Goal: Task Accomplishment & Management: Complete application form

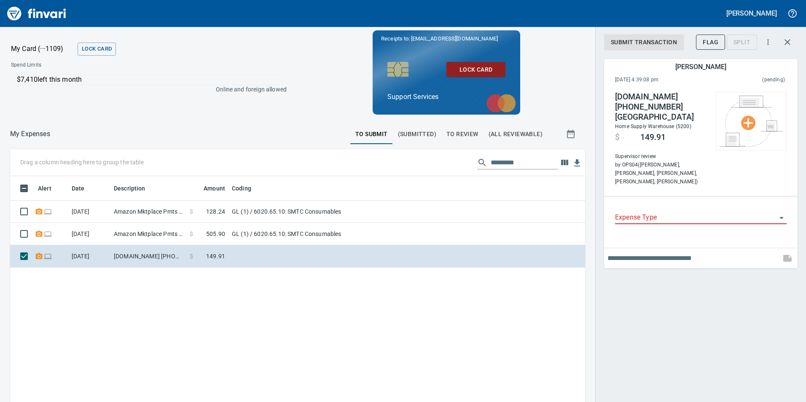
scroll to position [303, 556]
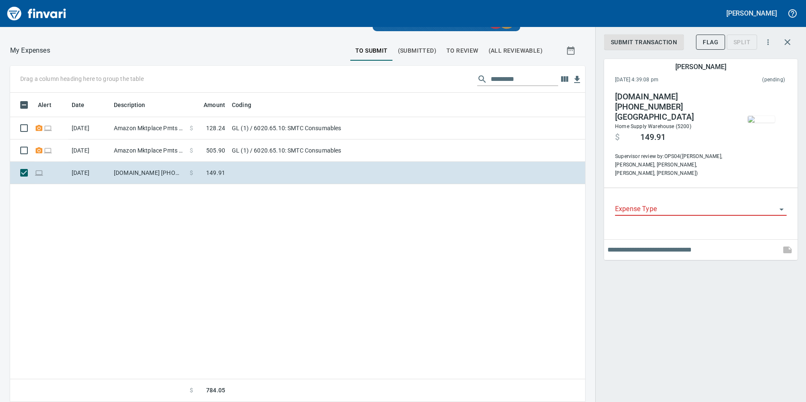
click at [678, 204] on input "Expense Type" at bounding box center [695, 210] width 161 height 12
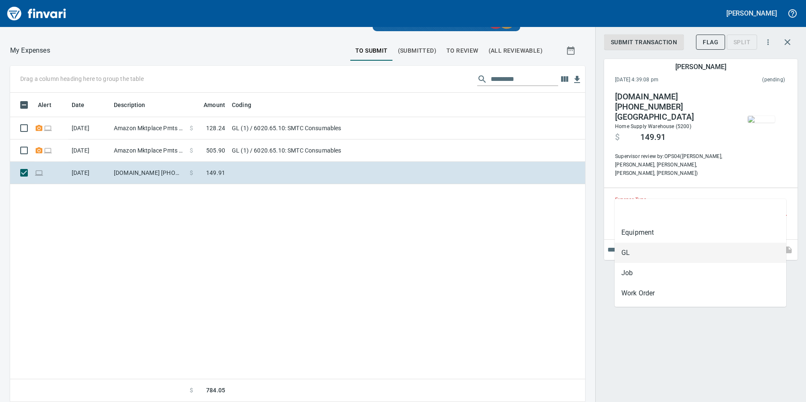
click at [628, 249] on li "GL" at bounding box center [700, 253] width 172 height 20
type input "**"
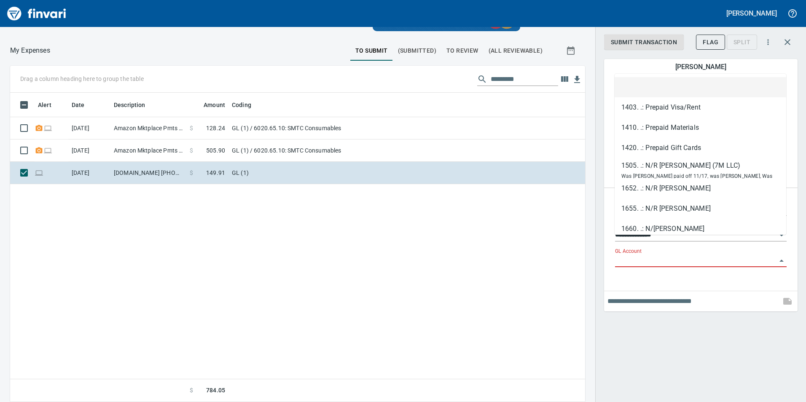
click at [647, 255] on input "GL Account" at bounding box center [695, 261] width 161 height 12
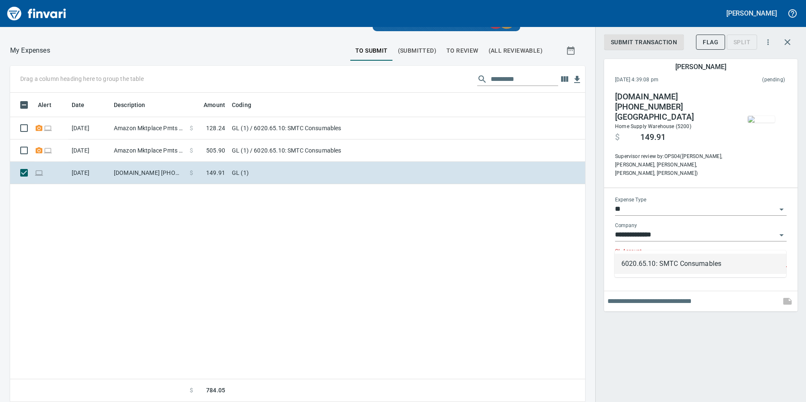
click at [635, 257] on li "6020.65.10: SMTC Consumables" at bounding box center [700, 264] width 172 height 20
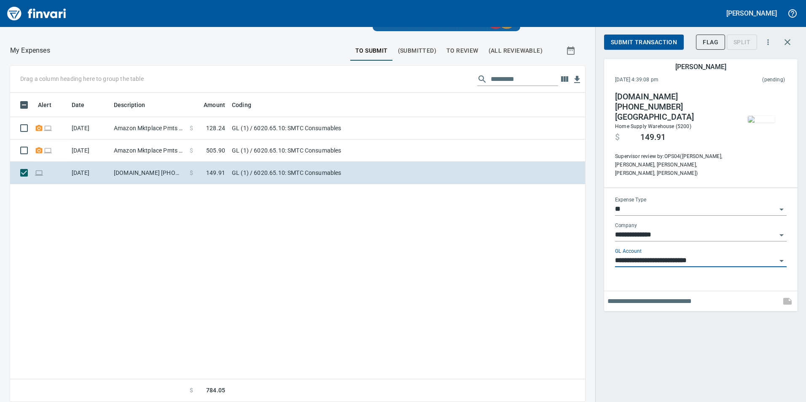
type input "**********"
click at [644, 295] on input "text" at bounding box center [692, 301] width 170 height 13
type input "**********"
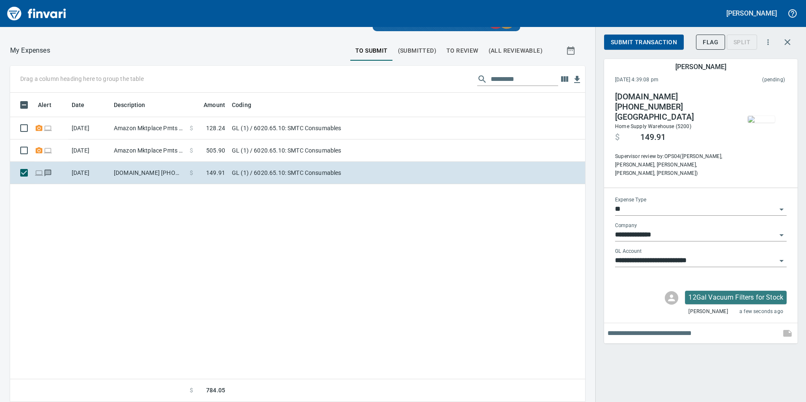
click at [645, 44] on span "Submit Transaction" at bounding box center [644, 42] width 66 height 11
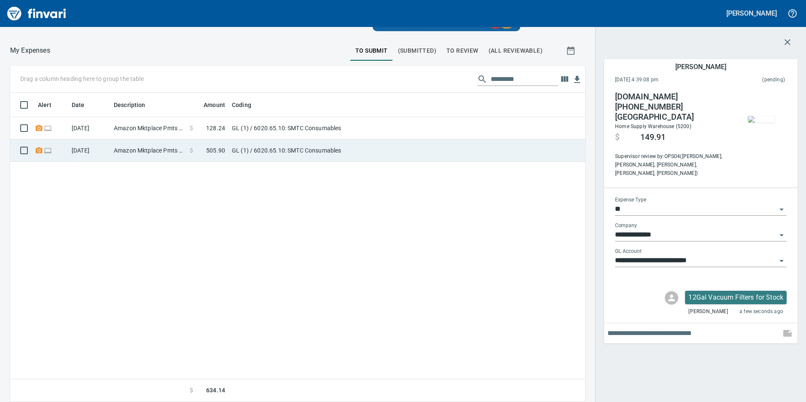
click at [362, 147] on td "GL (1) / 6020.65.10: SMTC Consumables" at bounding box center [333, 150] width 211 height 22
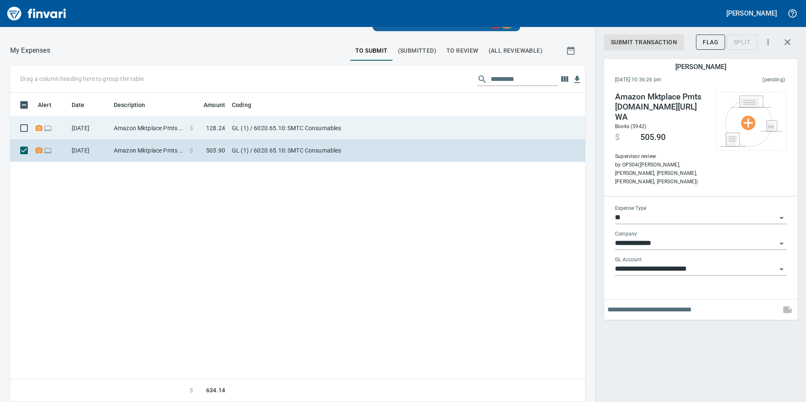
click at [272, 123] on td "GL (1) / 6020.65.10: SMTC Consumables" at bounding box center [333, 128] width 211 height 22
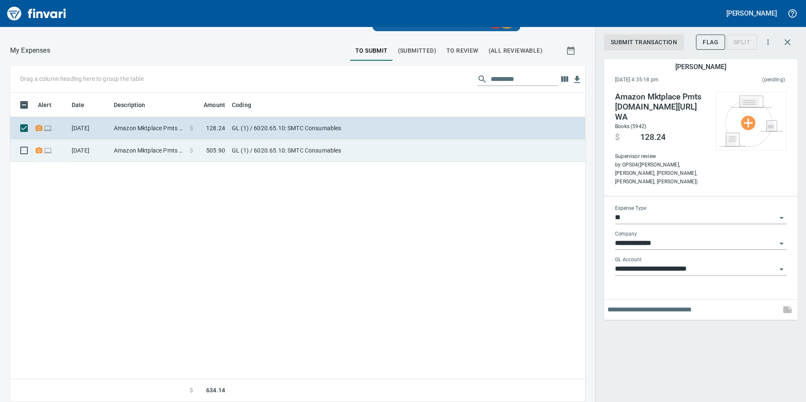
click at [272, 139] on td "GL (1) / 6020.65.10: SMTC Consumables" at bounding box center [333, 150] width 211 height 22
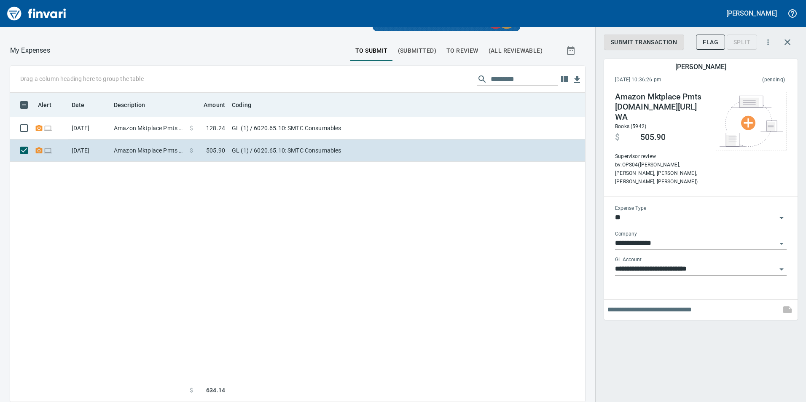
click at [276, 117] on th "Coding" at bounding box center [333, 105] width 211 height 24
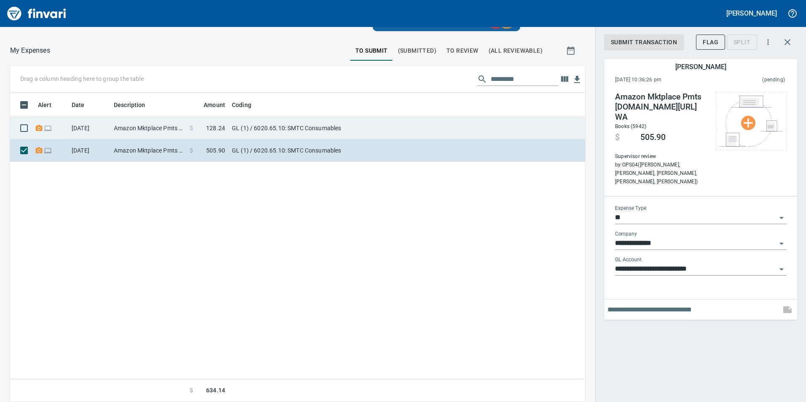
click at [272, 128] on td "GL (1) / 6020.65.10: SMTC Consumables" at bounding box center [333, 128] width 211 height 22
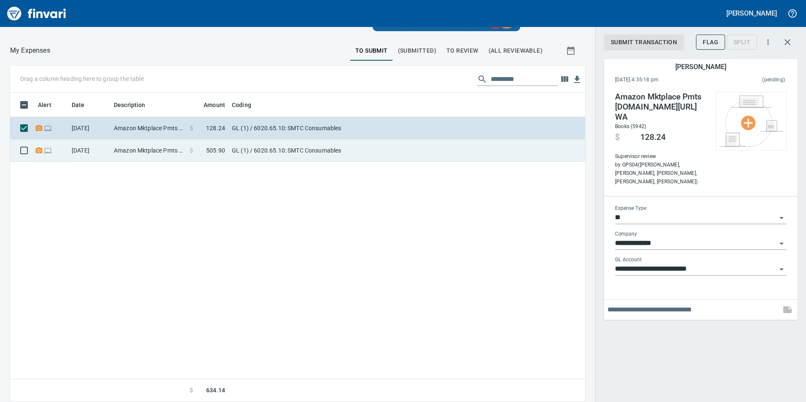
click at [268, 144] on td "GL (1) / 6020.65.10: SMTC Consumables" at bounding box center [333, 150] width 211 height 22
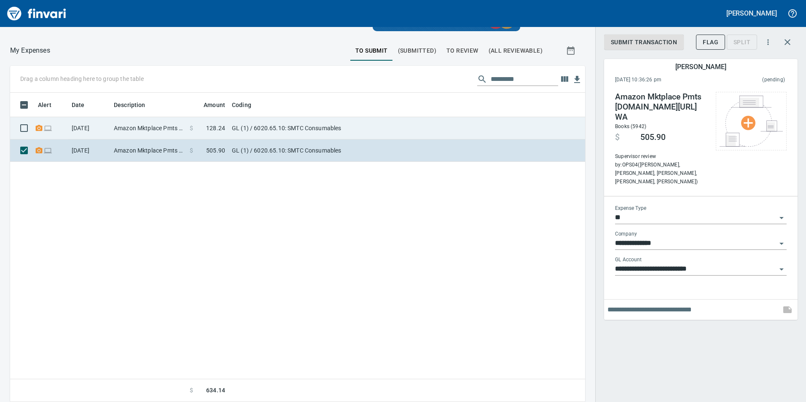
click at [279, 119] on td "GL (1) / 6020.65.10: SMTC Consumables" at bounding box center [333, 128] width 211 height 22
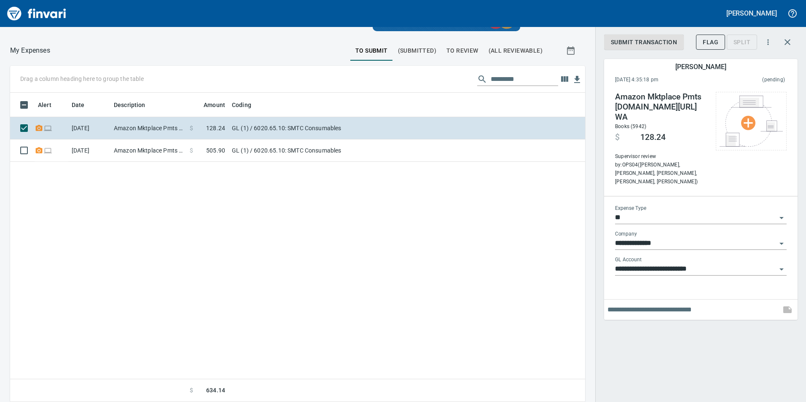
click at [787, 40] on icon "button" at bounding box center [787, 42] width 10 height 10
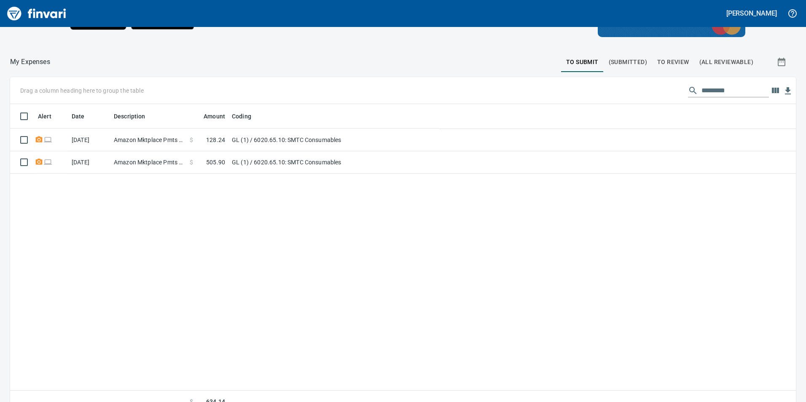
scroll to position [303, 772]
click at [676, 55] on button "To Review" at bounding box center [673, 62] width 42 height 20
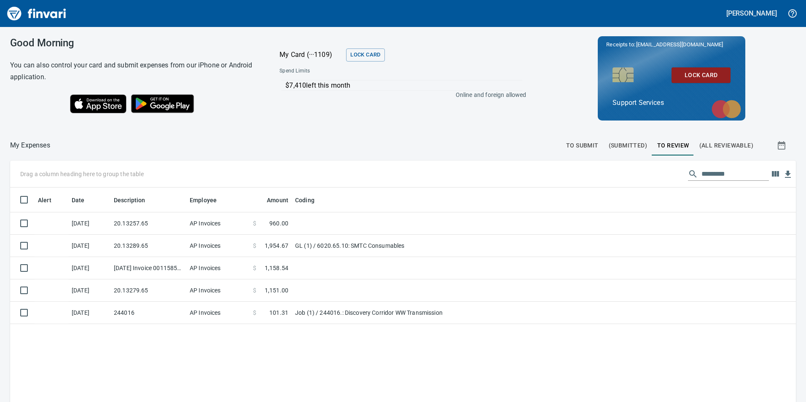
scroll to position [303, 773]
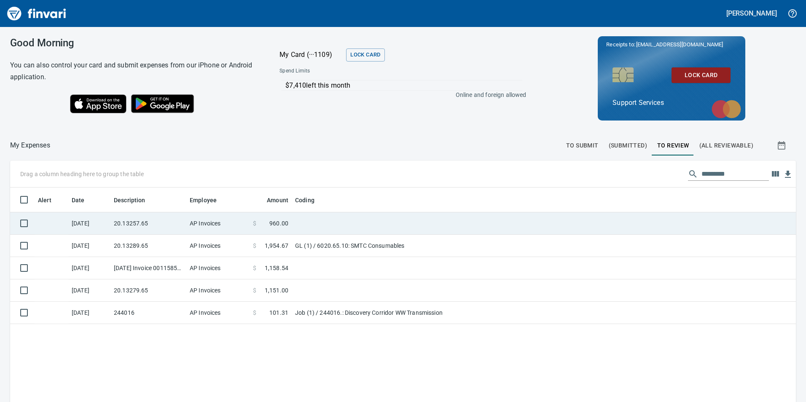
click at [248, 221] on td "AP Invoices" at bounding box center [217, 223] width 63 height 22
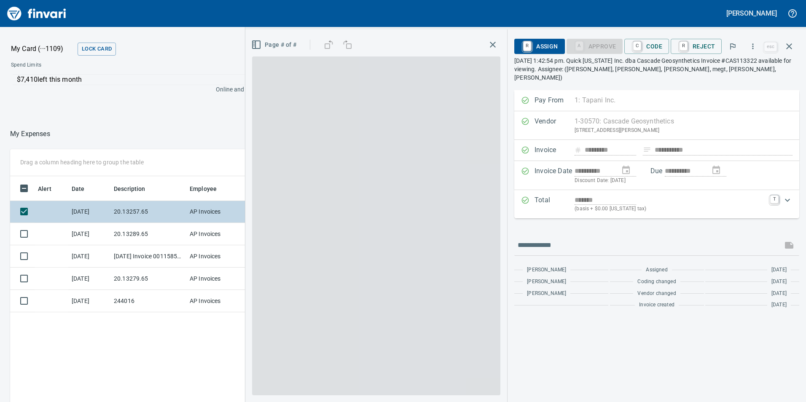
scroll to position [303, 562]
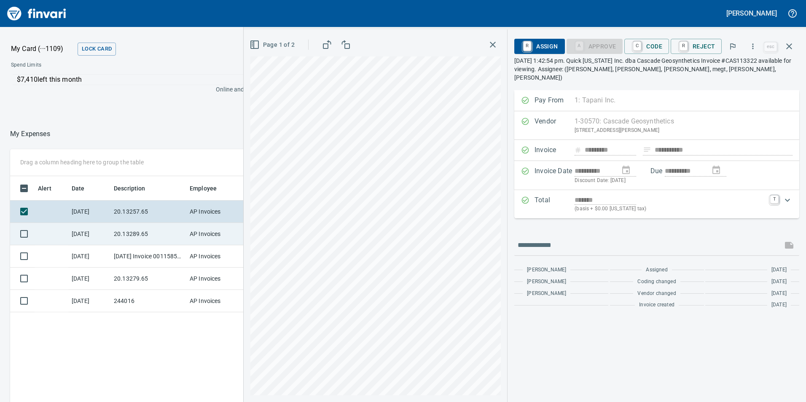
click at [118, 236] on td "20.13289.65" at bounding box center [148, 234] width 76 height 22
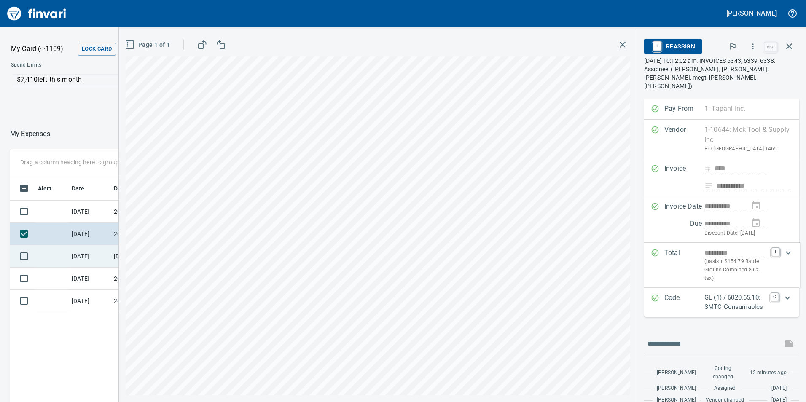
click at [96, 258] on td "[DATE]" at bounding box center [89, 256] width 42 height 22
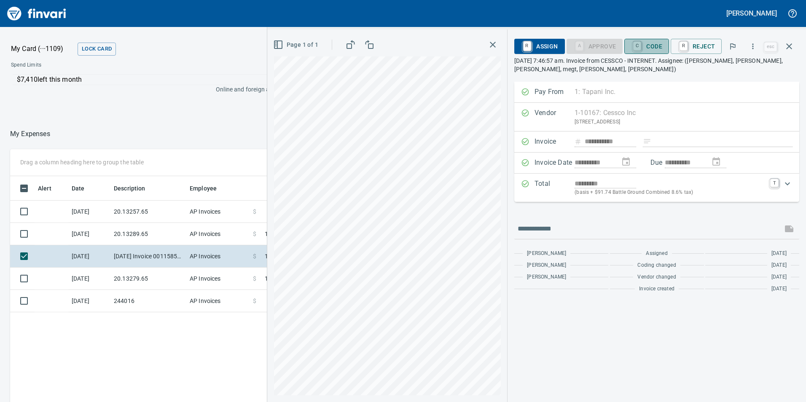
click at [658, 45] on span "C Code" at bounding box center [646, 46] width 31 height 14
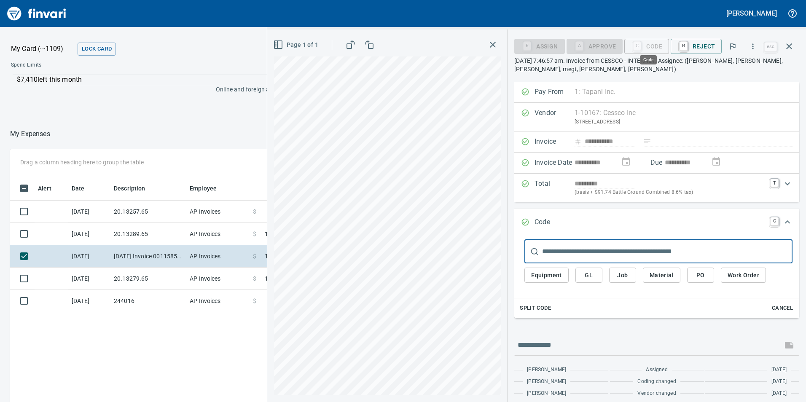
scroll to position [303, 562]
click at [625, 275] on span "Job" at bounding box center [622, 275] width 13 height 11
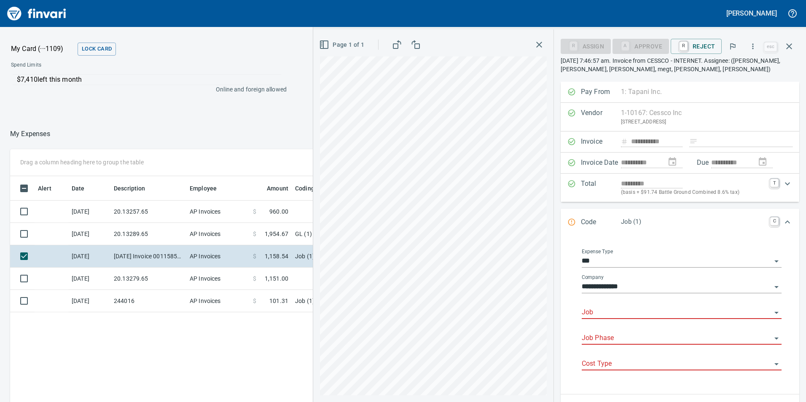
click at [634, 311] on input "Job" at bounding box center [677, 313] width 190 height 12
type input "*******"
click at [770, 313] on button "Close" at bounding box center [776, 313] width 12 height 12
click at [770, 260] on button "Open" at bounding box center [776, 261] width 12 height 12
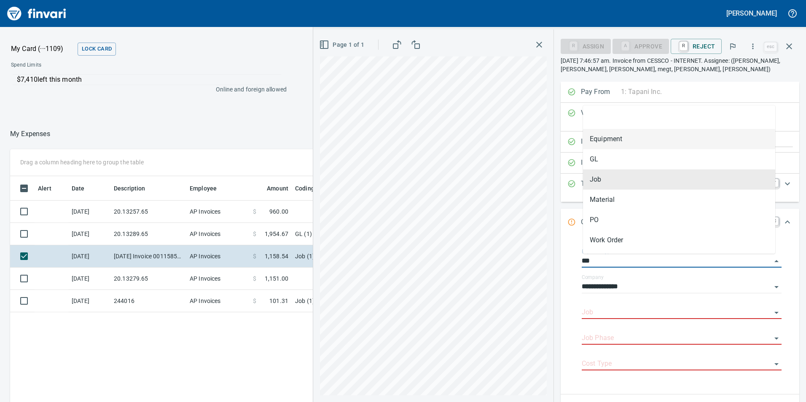
click at [652, 137] on li "Equipment" at bounding box center [679, 139] width 192 height 20
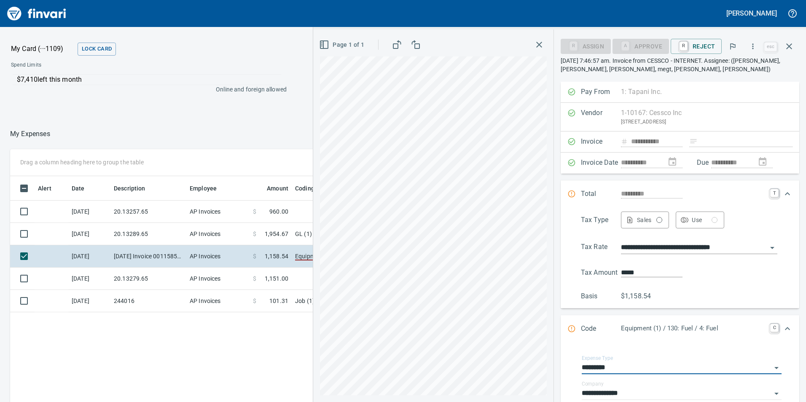
type input "*****"
type input "*********"
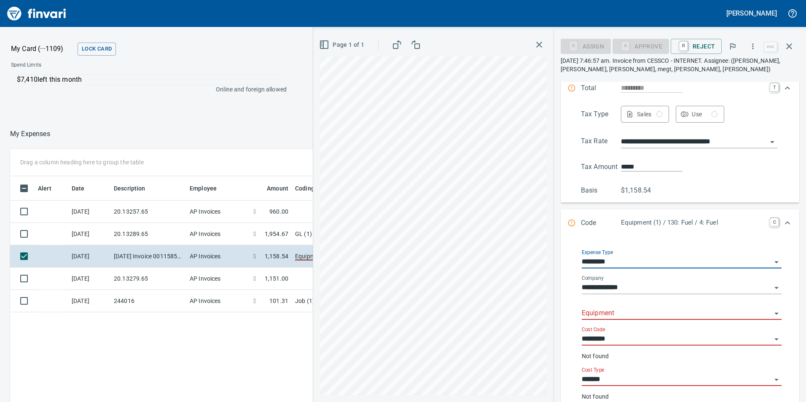
scroll to position [126, 0]
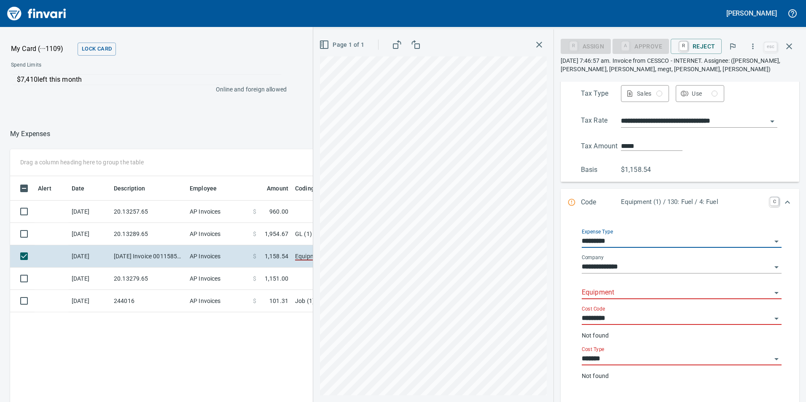
click at [637, 296] on input "Equipment" at bounding box center [677, 293] width 190 height 12
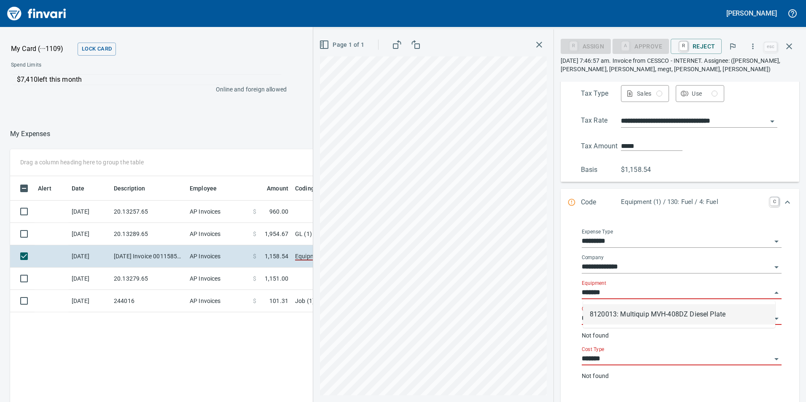
scroll to position [303, 562]
click at [637, 315] on li "8120013: Multiquip MVH-408DZ Diesel Plate" at bounding box center [679, 314] width 192 height 20
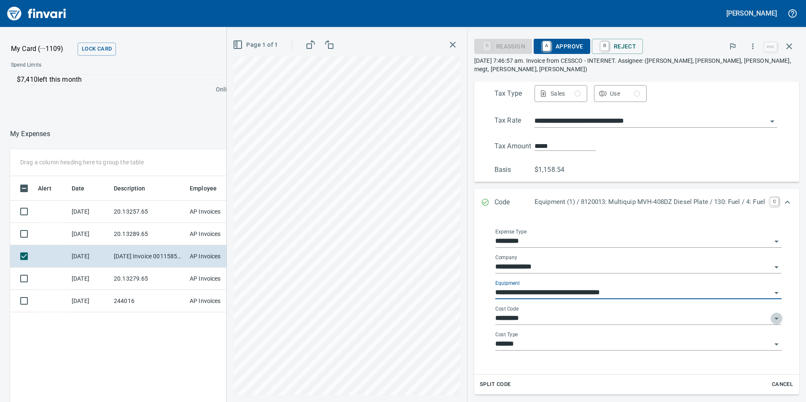
click at [771, 314] on icon "Open" at bounding box center [776, 319] width 10 height 10
type input "**********"
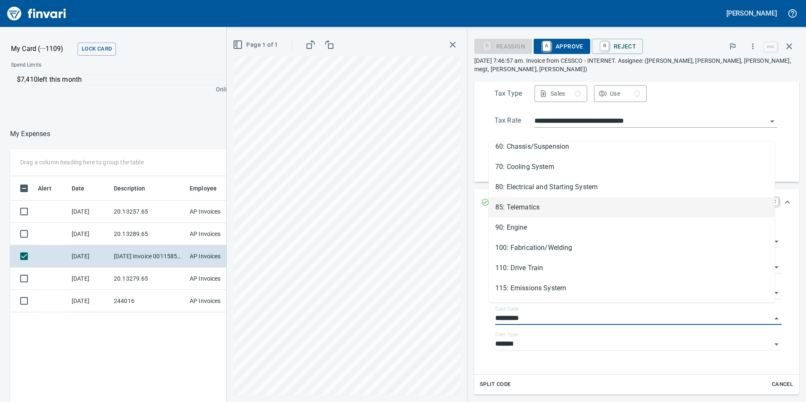
scroll to position [253, 0]
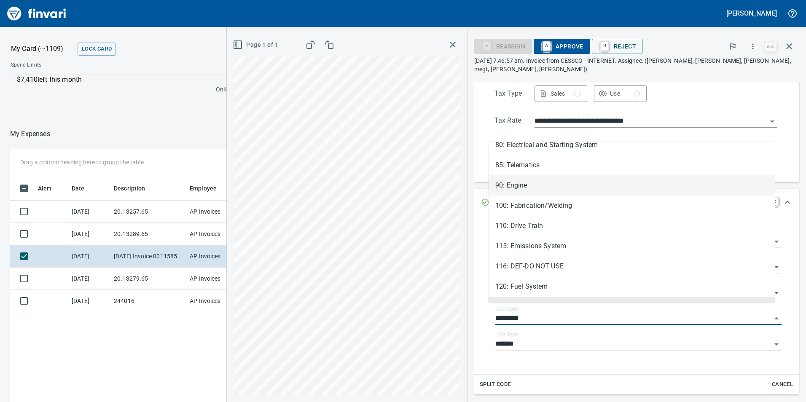
click at [562, 186] on li "90: Engine" at bounding box center [631, 185] width 286 height 20
type input "**********"
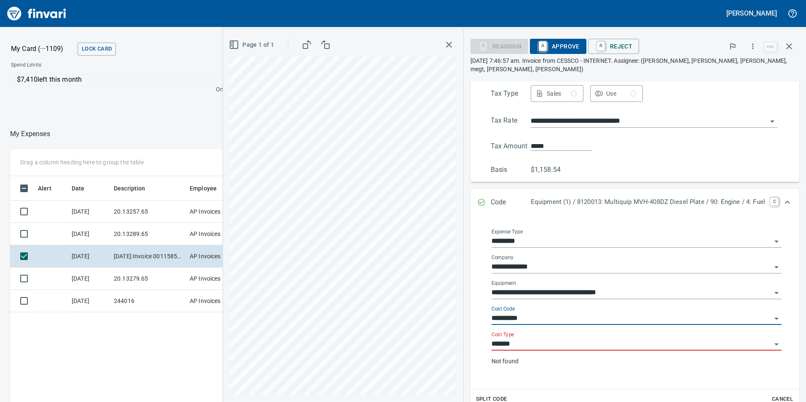
click at [773, 339] on icon "Open" at bounding box center [776, 344] width 10 height 10
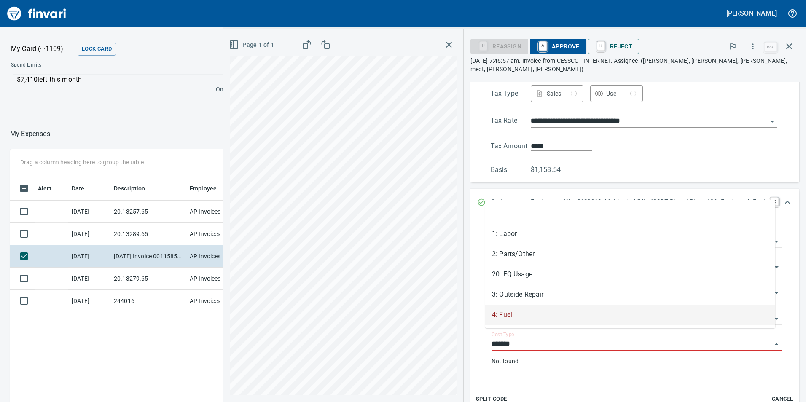
scroll to position [303, 562]
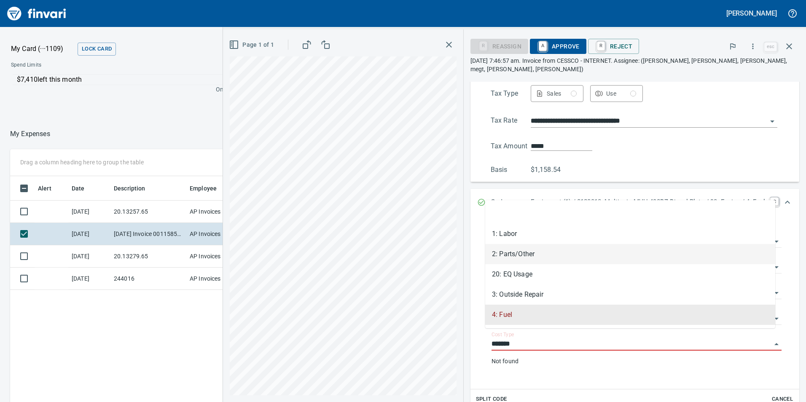
click at [552, 259] on li "2: Parts/Other" at bounding box center [630, 254] width 290 height 20
type input "**********"
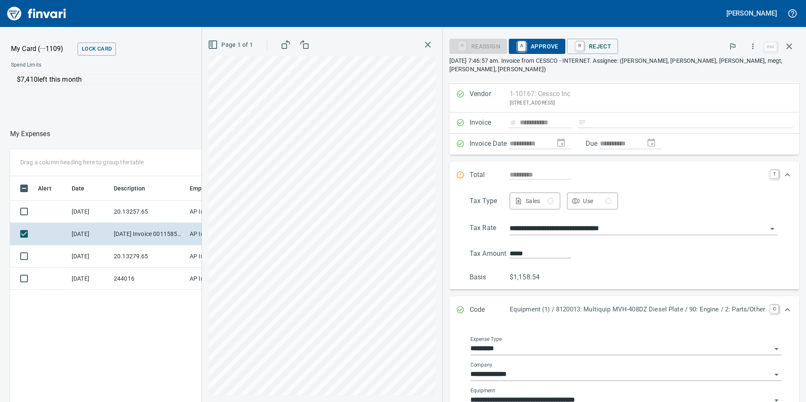
scroll to position [0, 0]
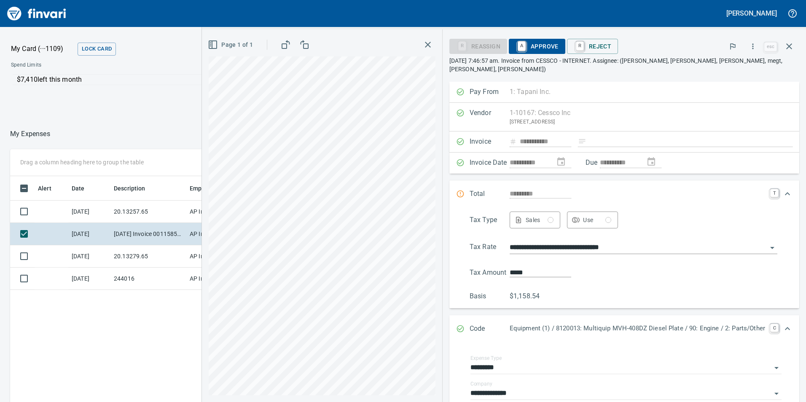
click at [527, 47] on span "A Approve" at bounding box center [536, 46] width 43 height 14
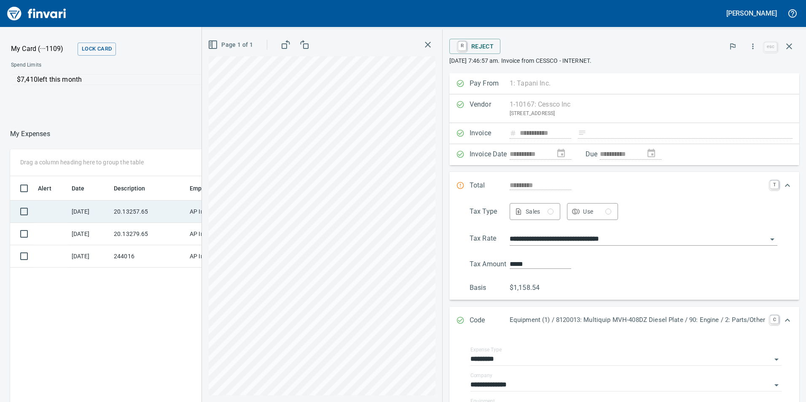
click at [153, 220] on td "20.13257.65" at bounding box center [148, 212] width 76 height 22
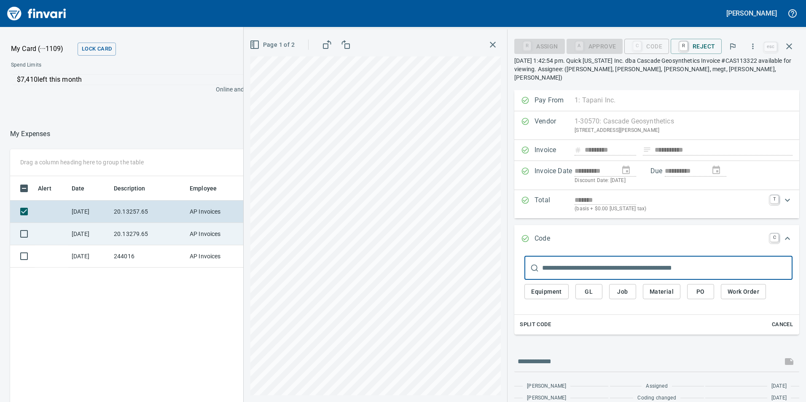
click at [153, 231] on td "20.13279.65" at bounding box center [148, 234] width 76 height 22
